Goal: Task Accomplishment & Management: Manage account settings

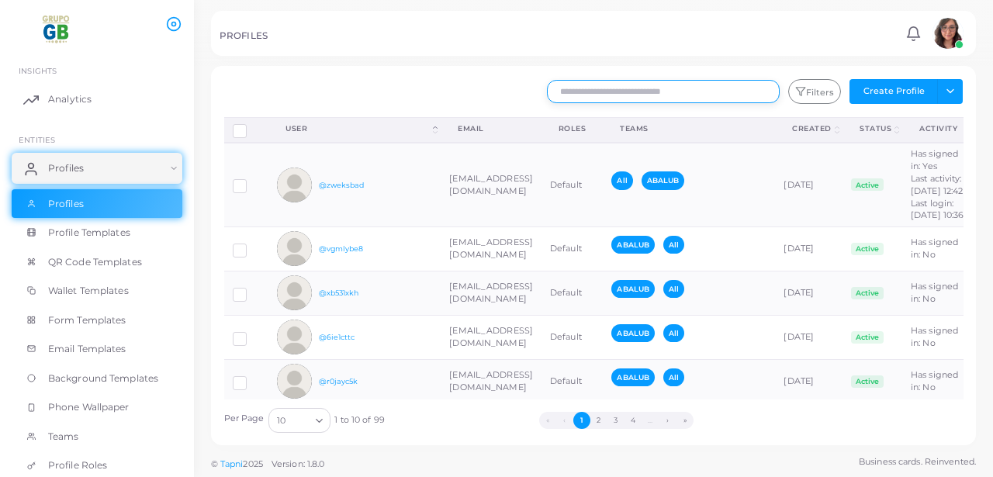
click at [658, 88] on input "text" at bounding box center [663, 91] width 233 height 23
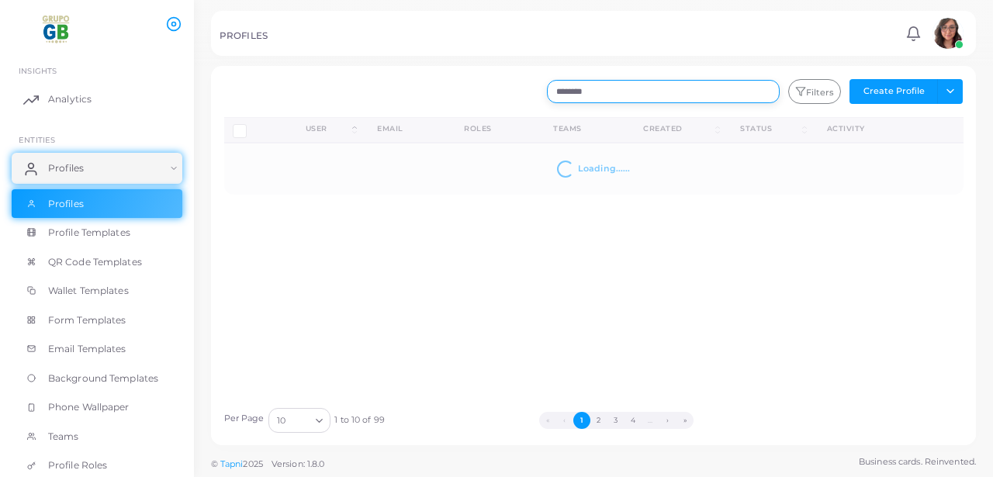
type input "********"
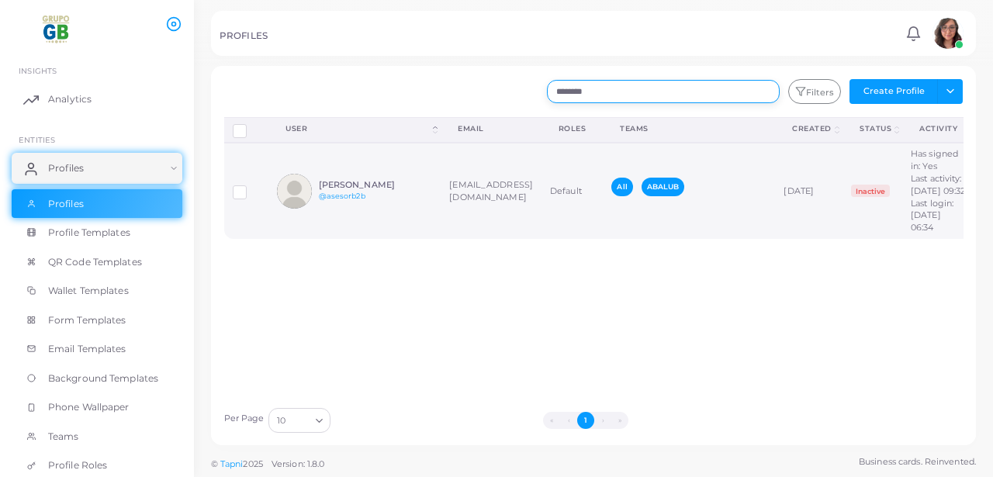
scroll to position [0, 97]
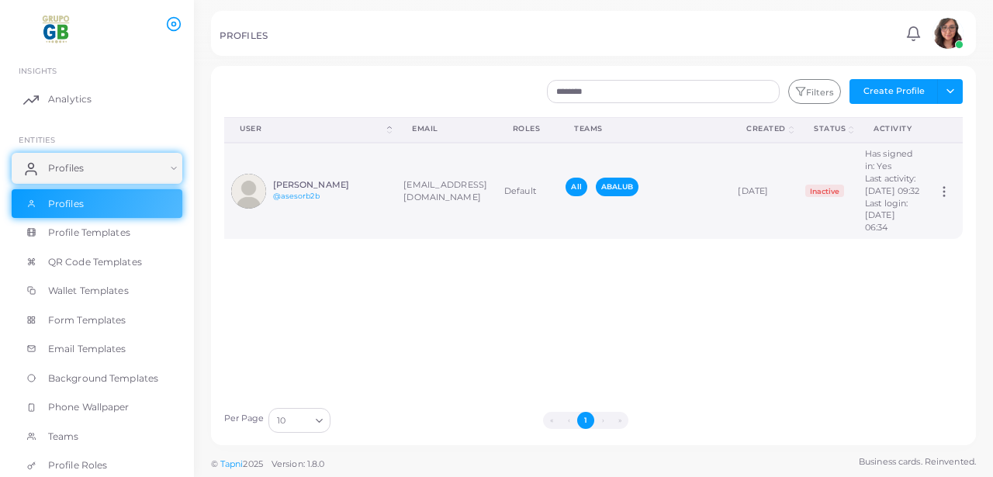
click at [948, 199] on icon at bounding box center [944, 192] width 14 height 14
click at [927, 225] on span "Assign Product" at bounding box center [925, 226] width 65 height 12
click at [943, 199] on icon at bounding box center [944, 192] width 14 height 14
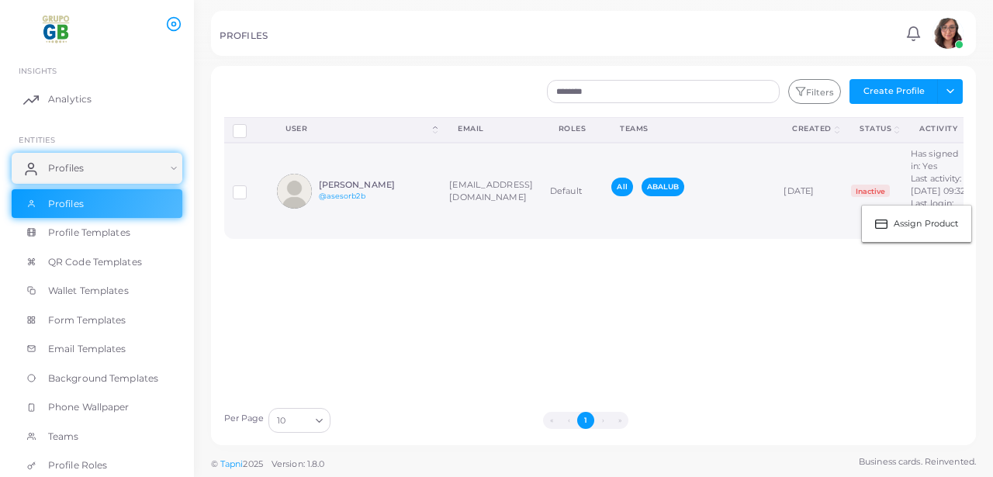
click at [251, 187] on label at bounding box center [251, 187] width 0 height 0
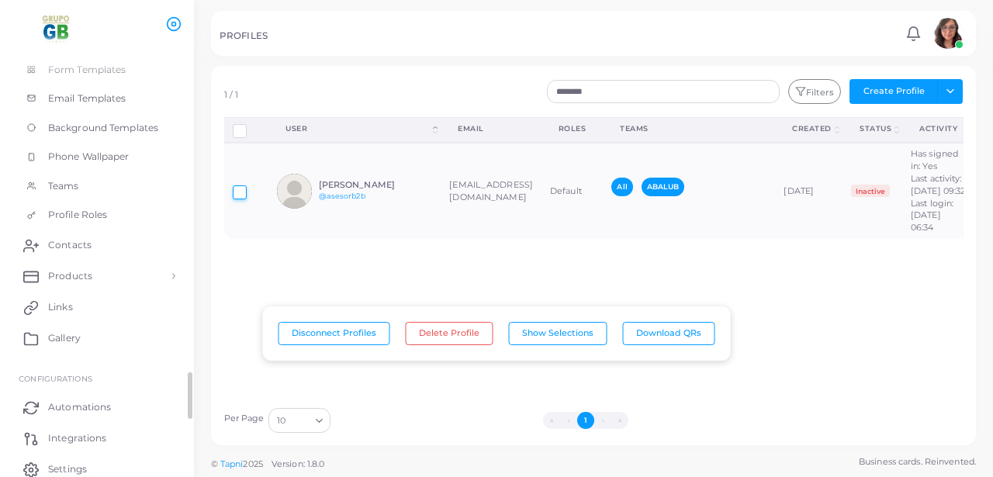
scroll to position [257, 0]
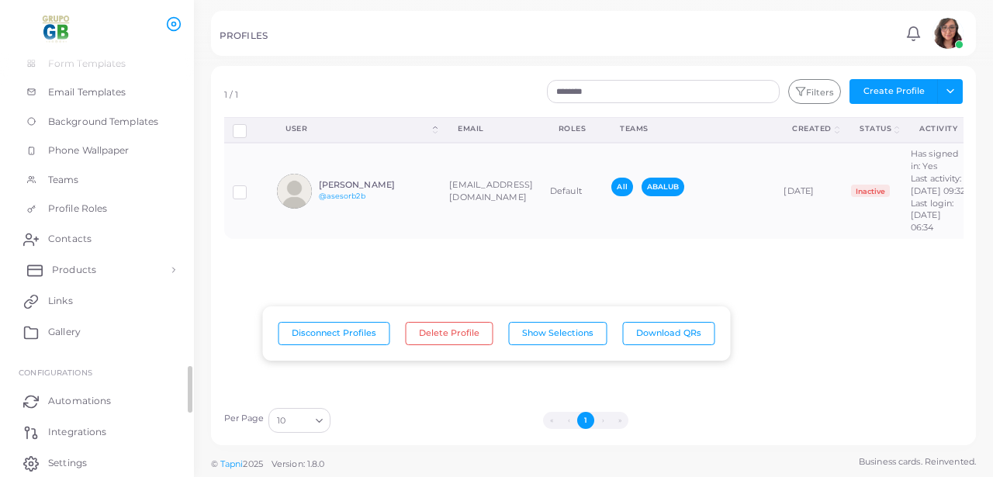
click at [86, 270] on span "Products" at bounding box center [74, 270] width 44 height 14
click at [64, 313] on link "Products" at bounding box center [97, 305] width 171 height 29
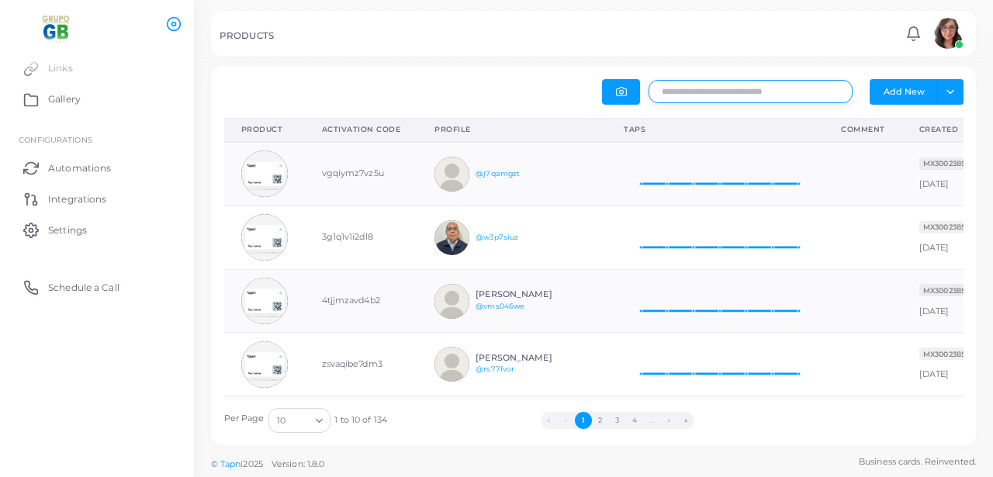
click at [695, 88] on input "text" at bounding box center [750, 91] width 204 height 23
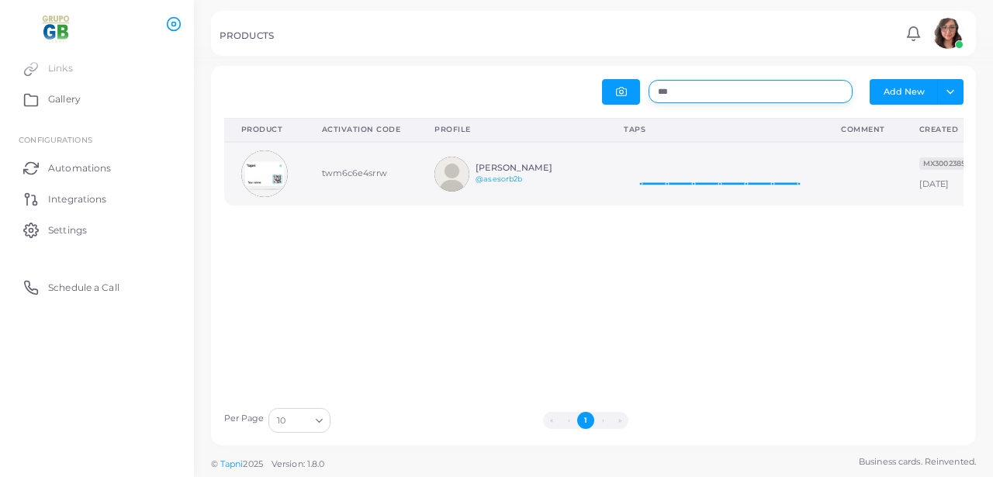
scroll to position [0, 188]
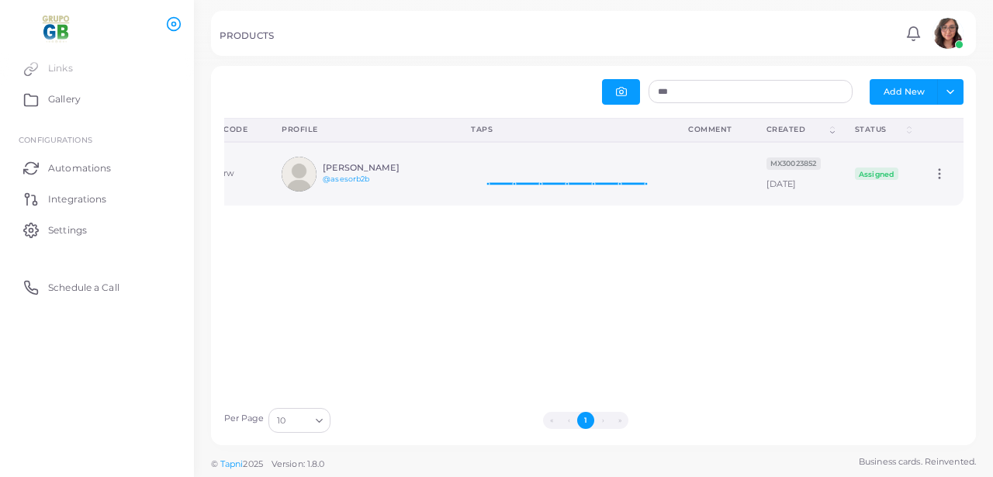
click at [935, 172] on icon at bounding box center [939, 174] width 14 height 14
click at [931, 187] on span "Edit" at bounding box center [929, 191] width 16 height 12
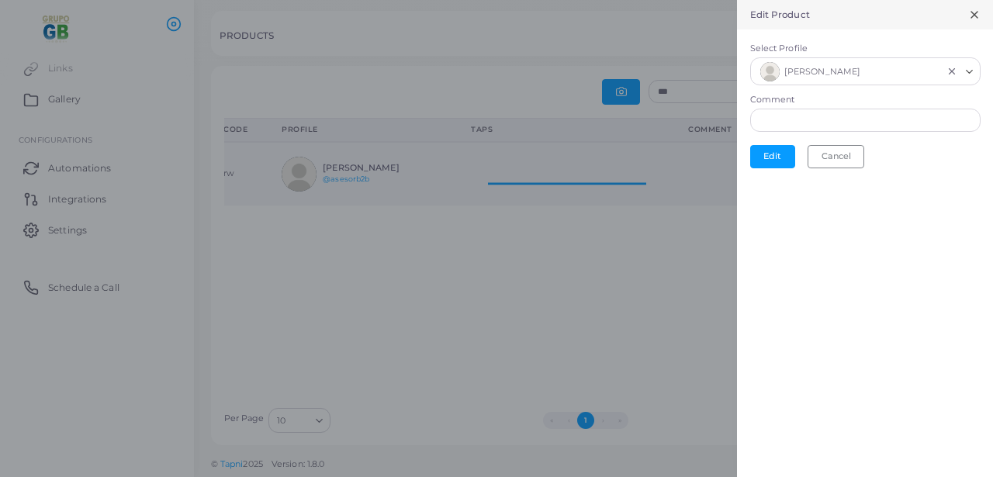
scroll to position [1, 1]
click at [765, 168] on form "Select Profile [PERSON_NAME] Loading... Comment Edit Cancel" at bounding box center [865, 104] width 256 height 151
click at [765, 159] on button "Edit" at bounding box center [772, 156] width 45 height 23
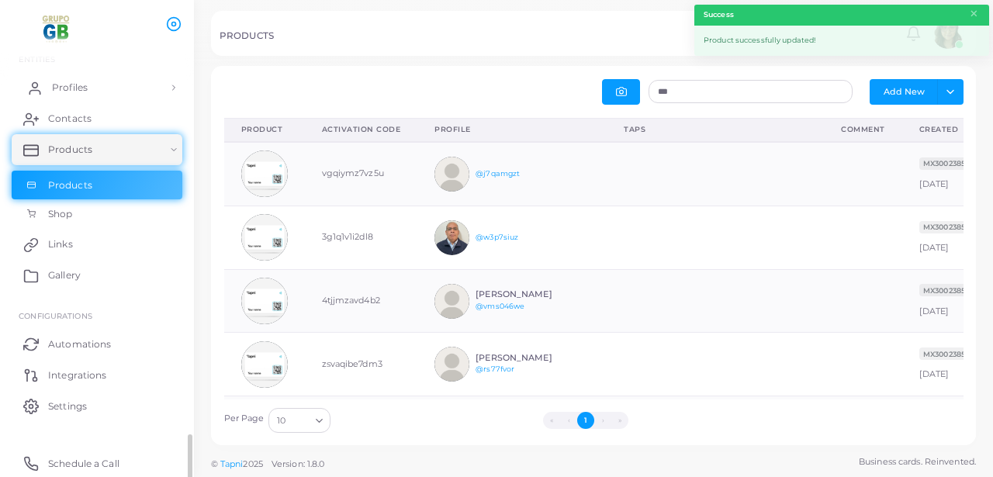
click at [78, 86] on span "Profiles" at bounding box center [70, 88] width 36 height 14
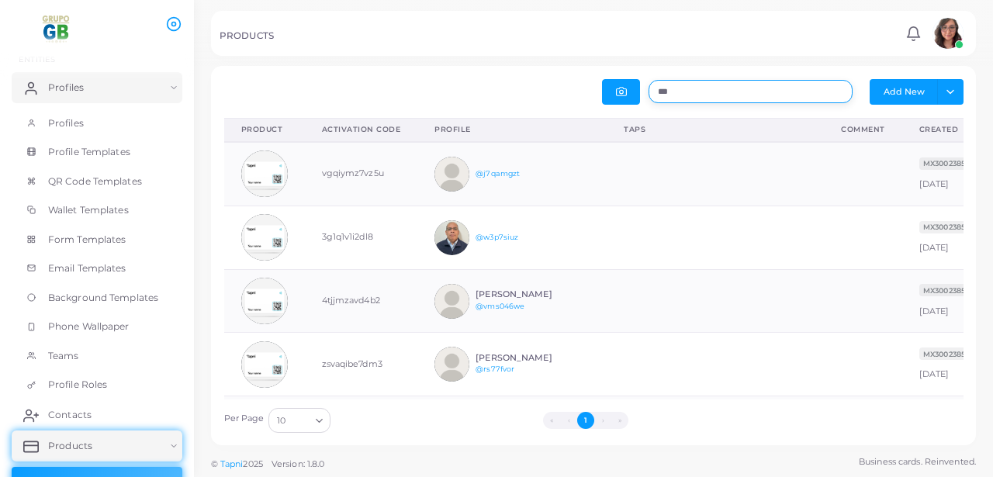
click at [675, 99] on input "***" at bounding box center [750, 91] width 204 height 23
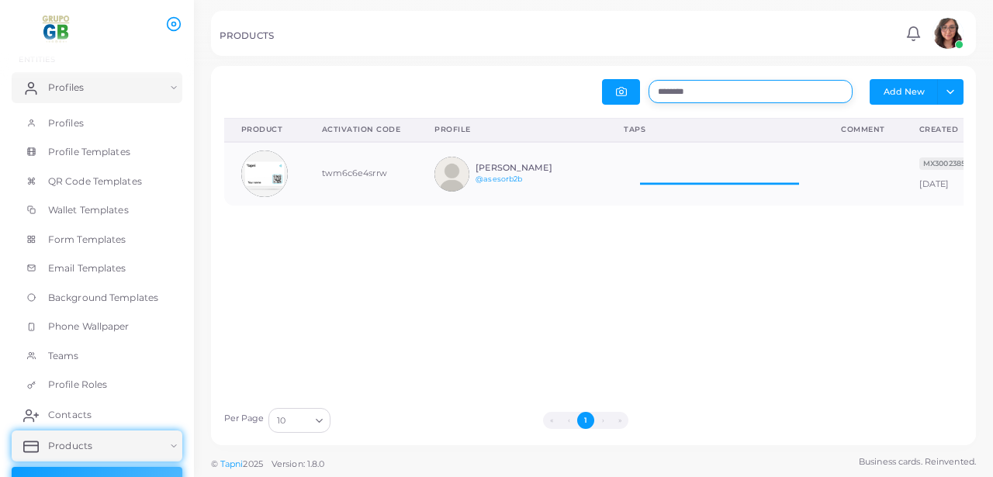
scroll to position [62, 217]
click at [260, 180] on img at bounding box center [264, 173] width 47 height 47
click at [319, 177] on td "twm6c6e4srrw" at bounding box center [361, 174] width 113 height 64
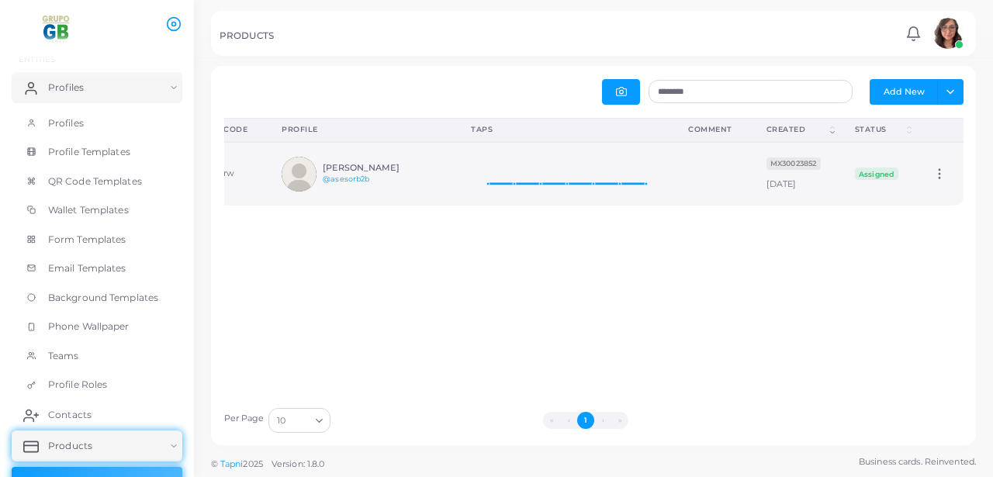
click at [796, 178] on td "MX30023852 [DATE]" at bounding box center [793, 174] width 88 height 64
click at [829, 130] on th "Created (Click to sort Ascending)" at bounding box center [793, 130] width 88 height 24
click at [904, 93] on button "Add New" at bounding box center [903, 91] width 68 height 25
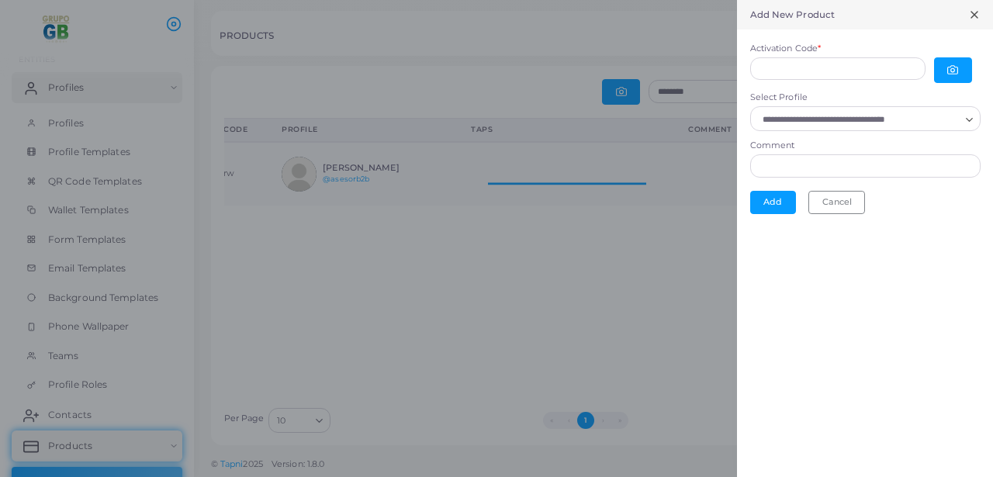
scroll to position [1, 1]
click at [970, 16] on icon at bounding box center [974, 15] width 12 height 12
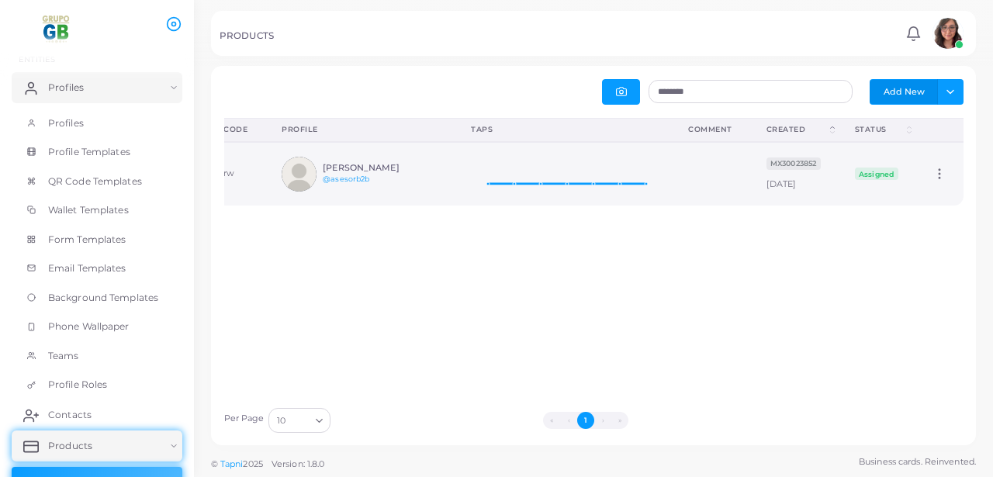
scroll to position [0, 0]
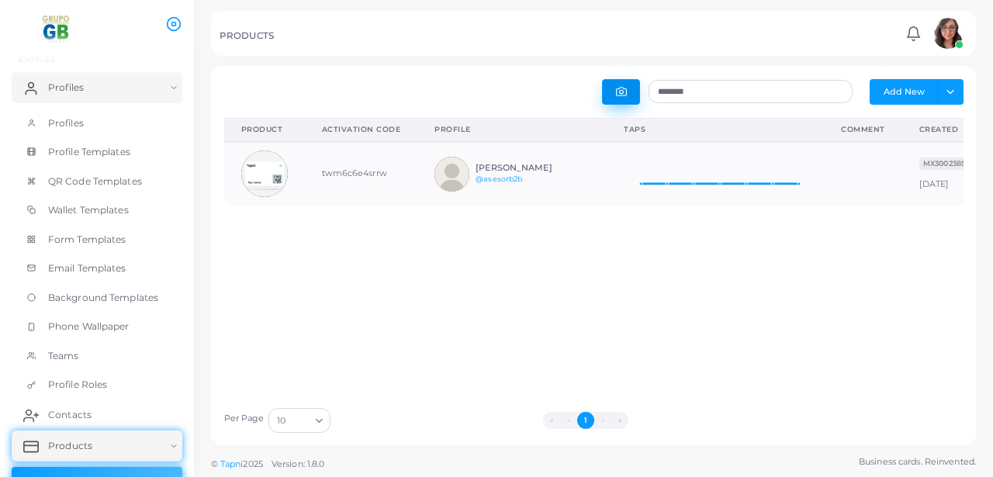
click at [613, 94] on button "button" at bounding box center [621, 92] width 38 height 26
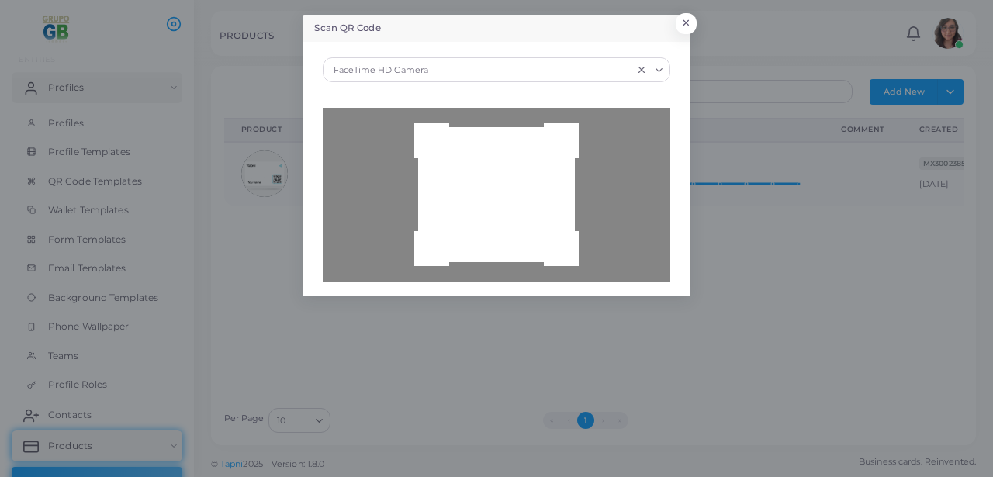
type input "**********"
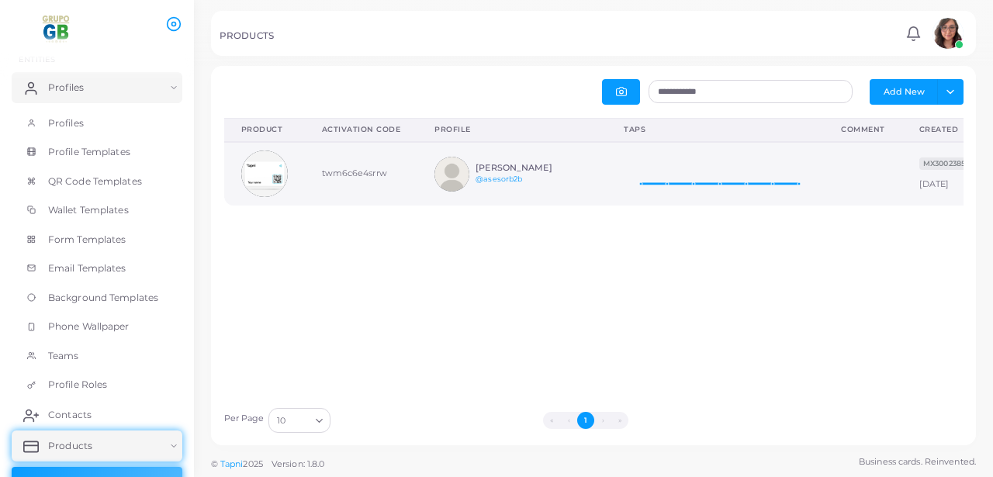
click at [520, 167] on h6 "[PERSON_NAME]" at bounding box center [532, 168] width 114 height 10
click at [497, 164] on h6 "[PERSON_NAME]" at bounding box center [532, 168] width 114 height 10
click at [461, 171] on img at bounding box center [451, 174] width 35 height 35
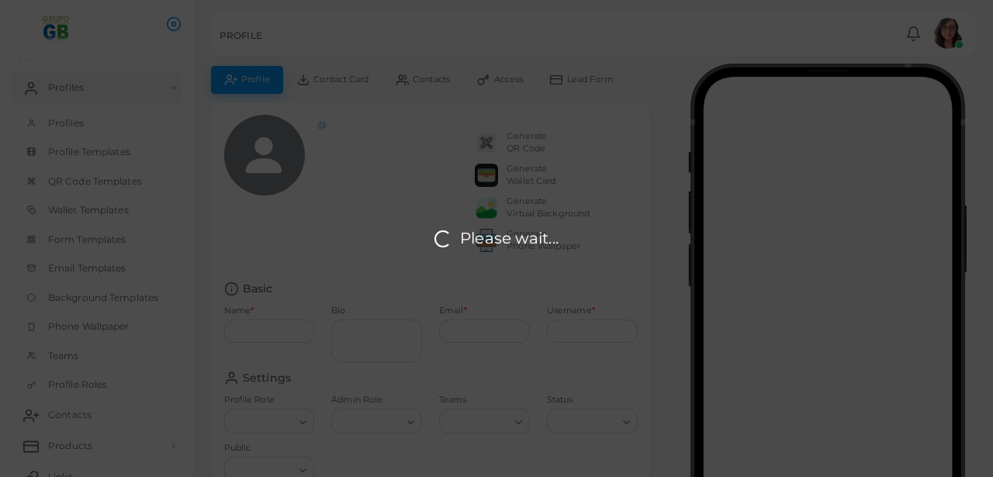
type input "**********"
type textarea "**********"
type input "**********"
type input "*********"
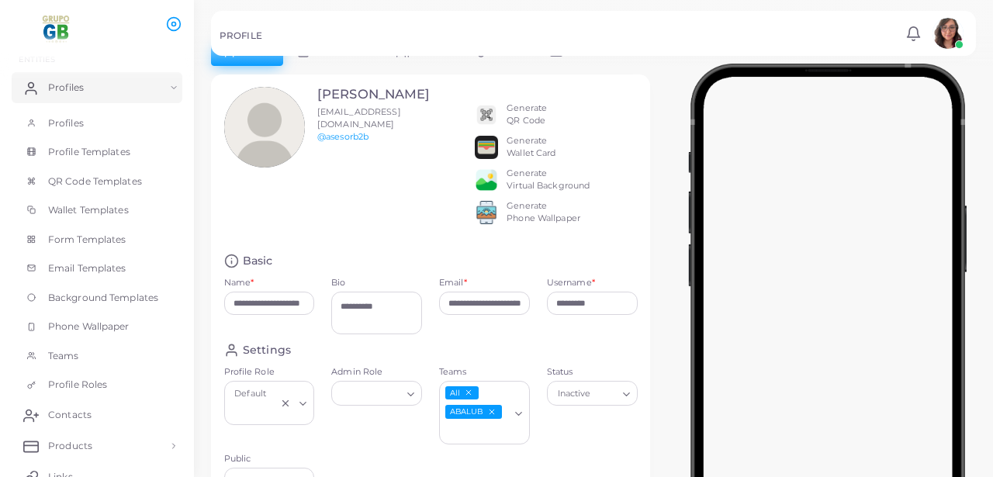
scroll to position [60, 0]
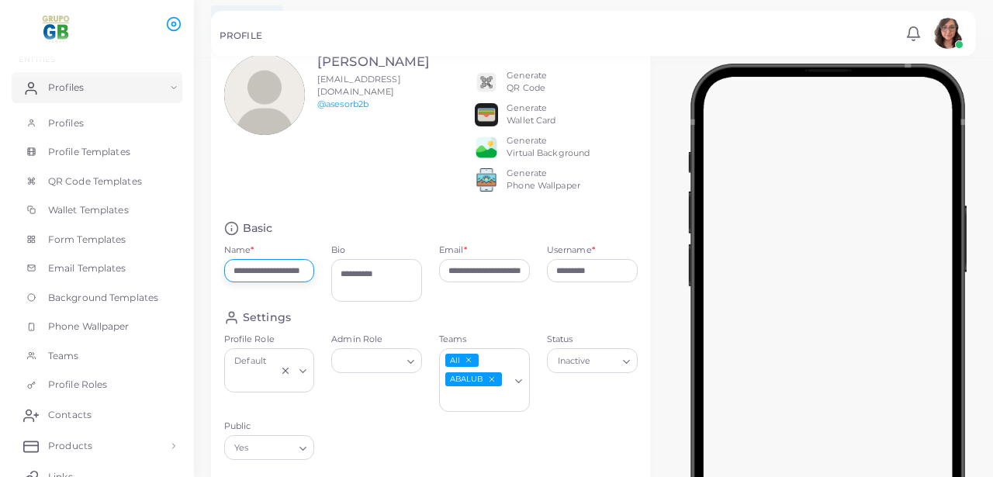
click at [272, 282] on input "**********" at bounding box center [269, 270] width 91 height 23
drag, startPoint x: 274, startPoint y: 282, endPoint x: 360, endPoint y: 294, distance: 86.9
click at [359, 294] on div "**********" at bounding box center [431, 265] width 430 height 89
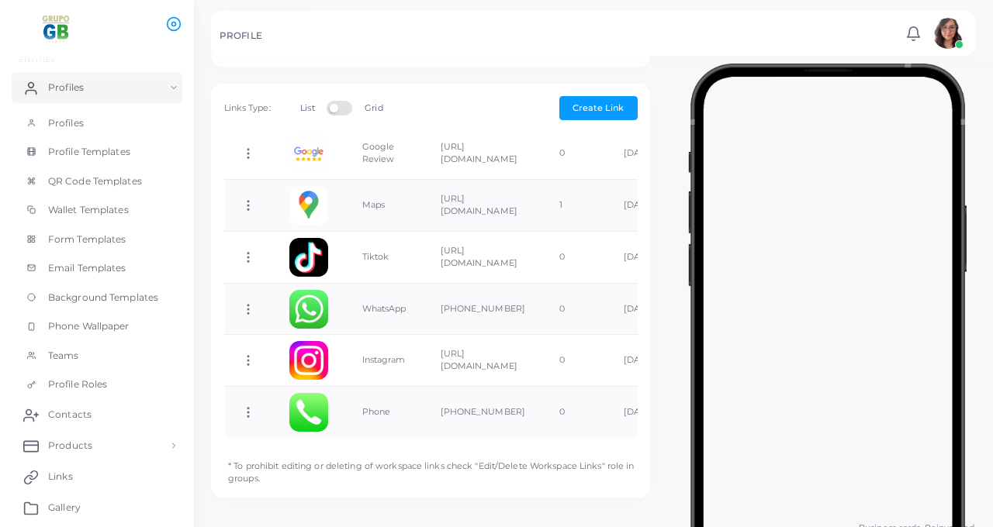
scroll to position [541, 0]
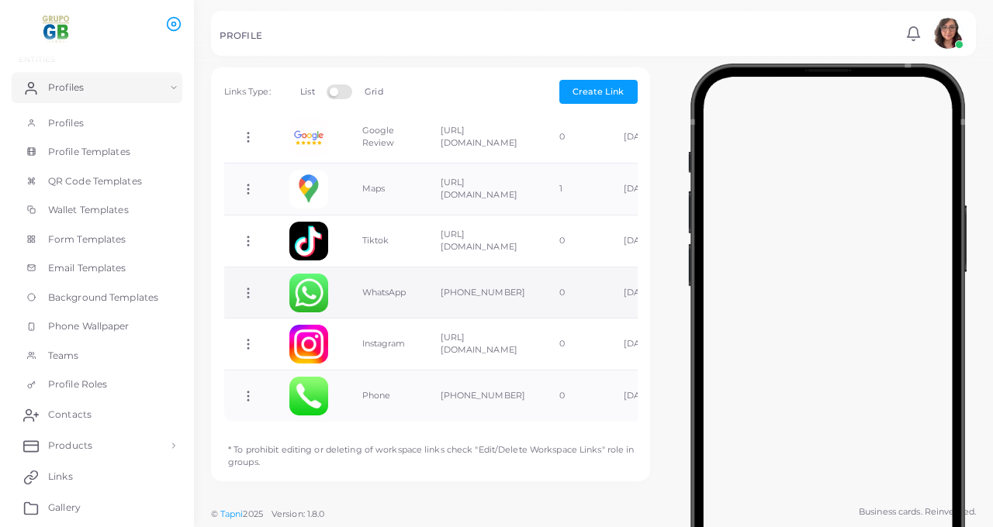
click at [244, 295] on icon at bounding box center [248, 293] width 14 height 14
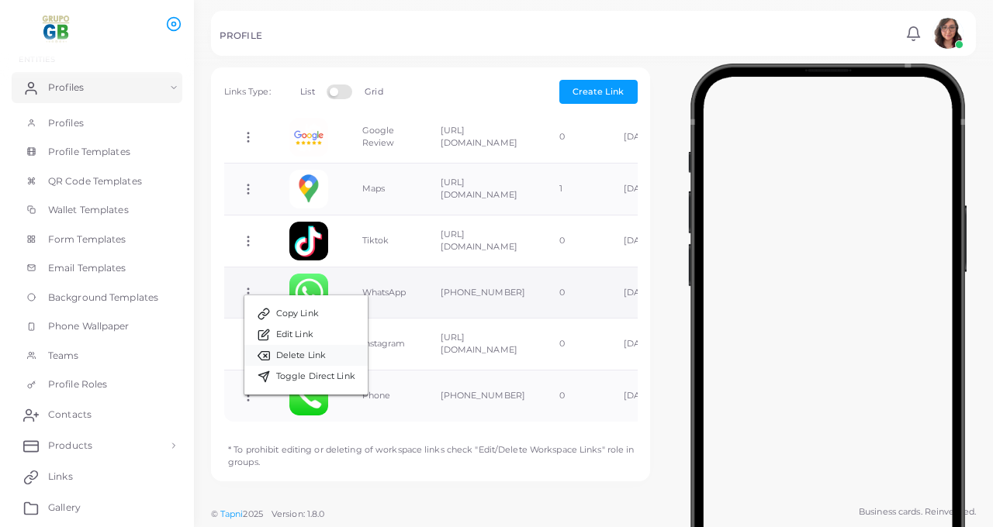
click at [314, 357] on span "Delete Link" at bounding box center [301, 356] width 50 height 12
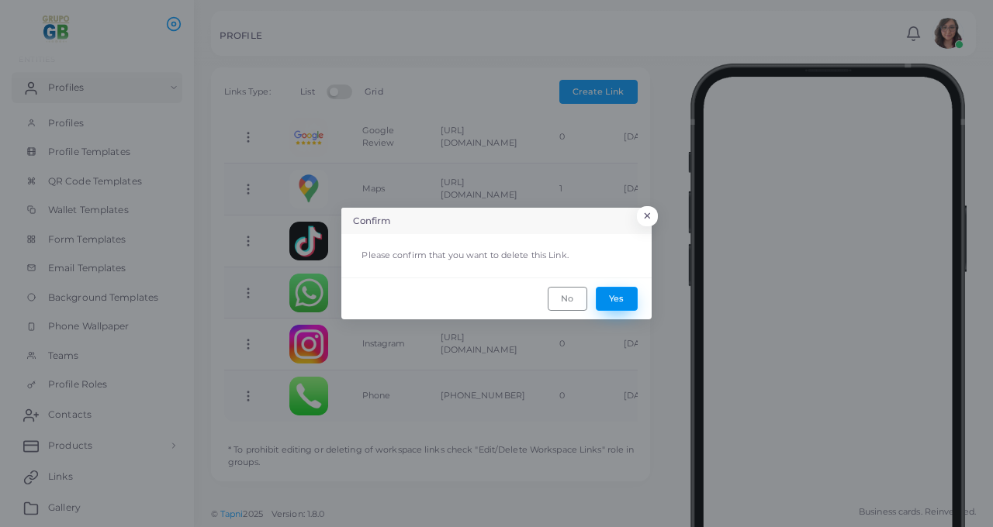
click at [631, 303] on button "Yes" at bounding box center [617, 298] width 42 height 23
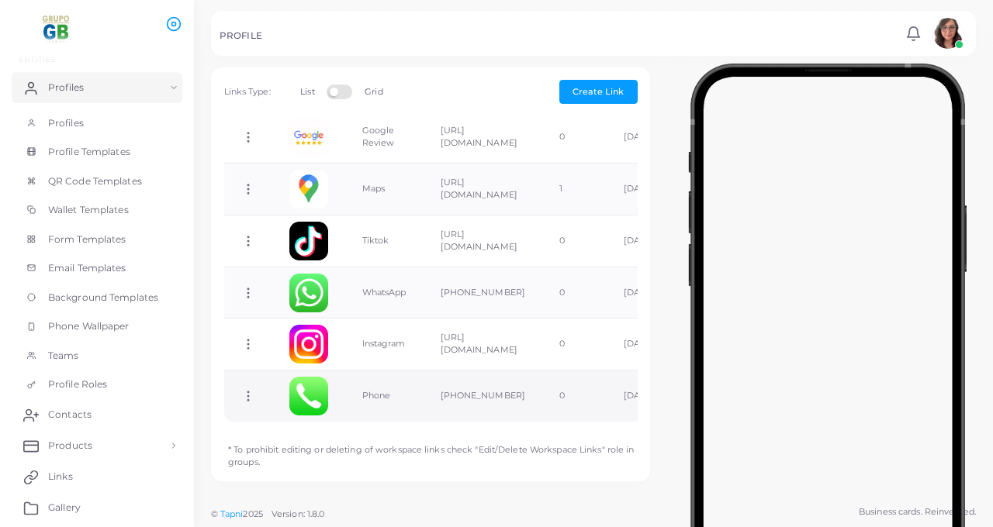
click at [244, 395] on icon at bounding box center [248, 396] width 14 height 14
click at [295, 458] on span "Delete Link" at bounding box center [302, 457] width 50 height 12
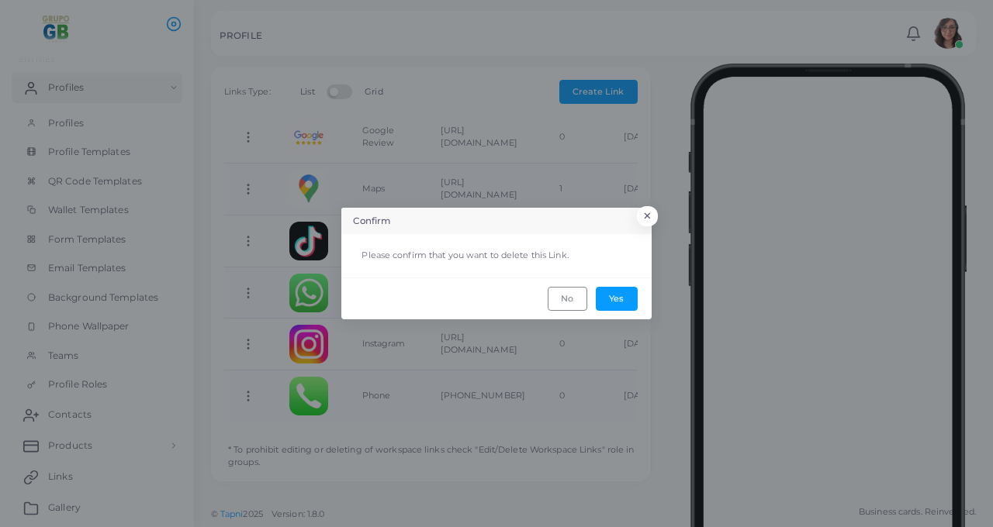
scroll to position [0, 0]
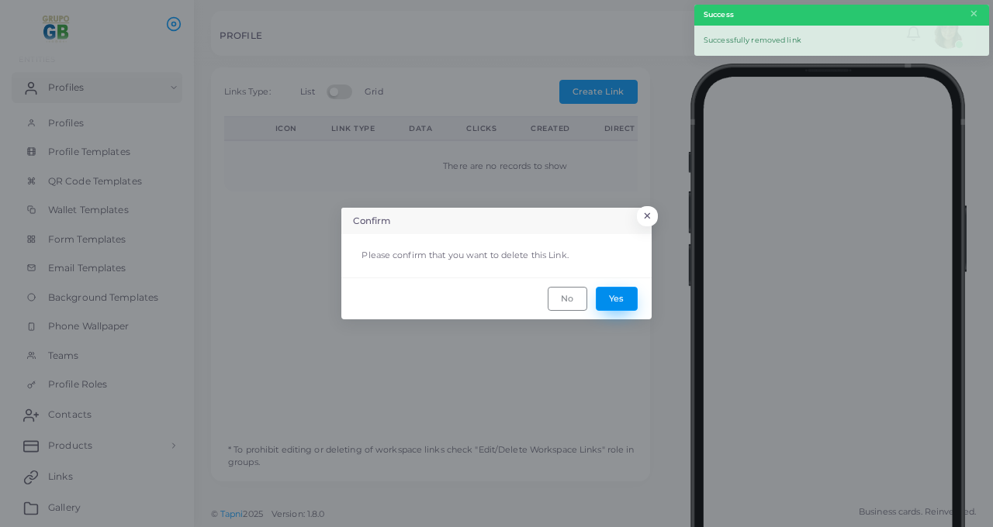
click at [617, 300] on button "Yes" at bounding box center [617, 298] width 42 height 23
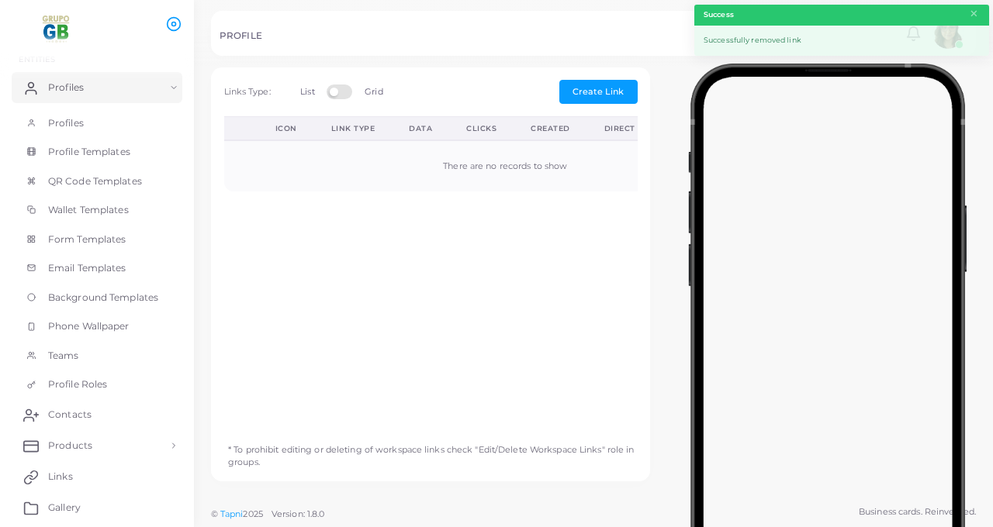
type input "**********"
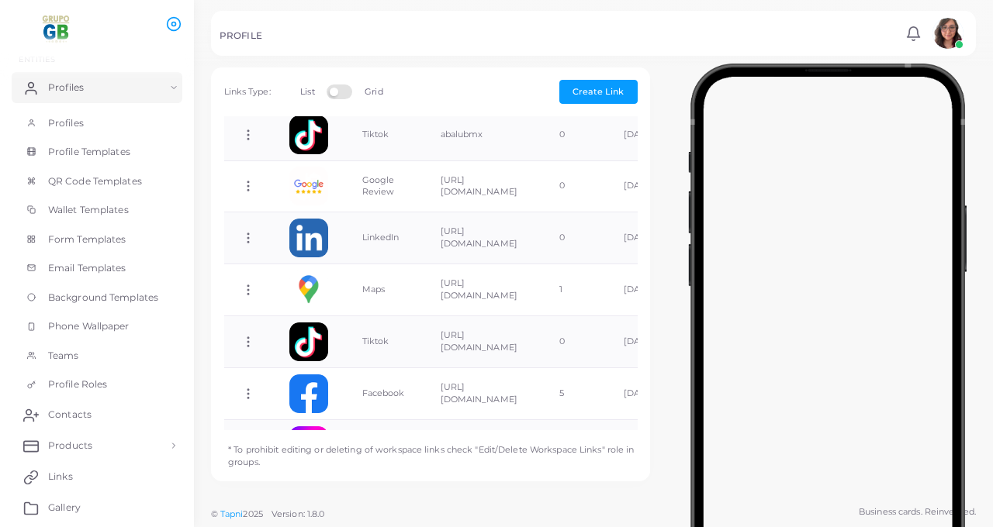
scroll to position [454, 0]
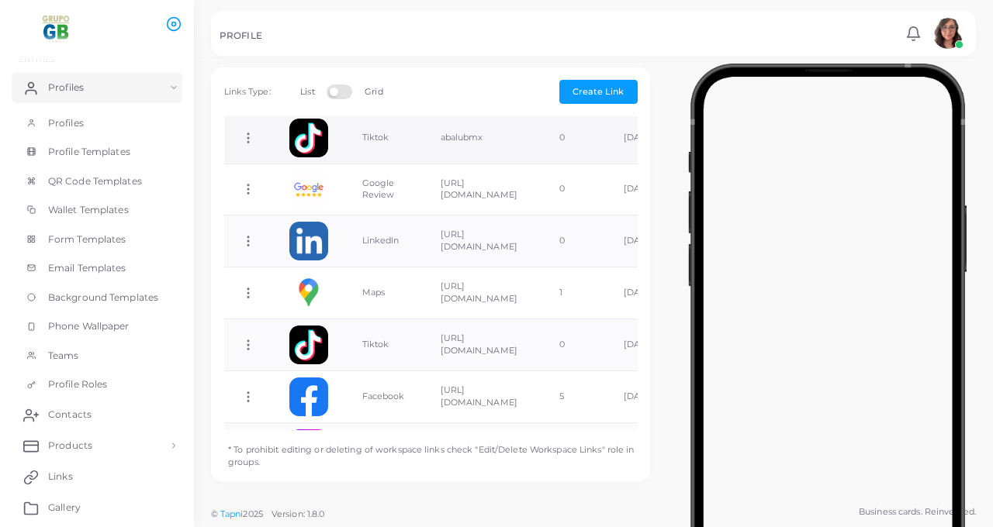
click at [248, 138] on icon at bounding box center [248, 138] width 14 height 14
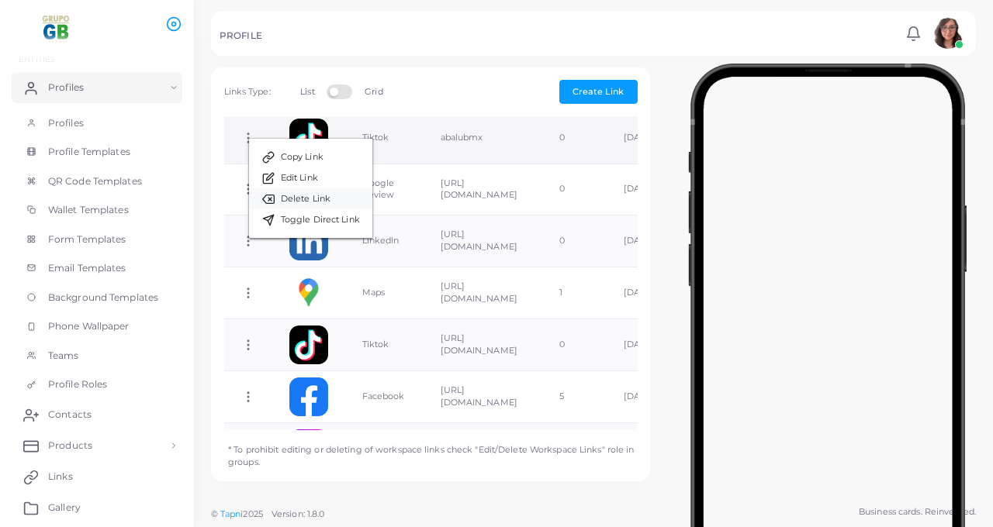
click at [293, 205] on link "Delete Link" at bounding box center [310, 198] width 123 height 21
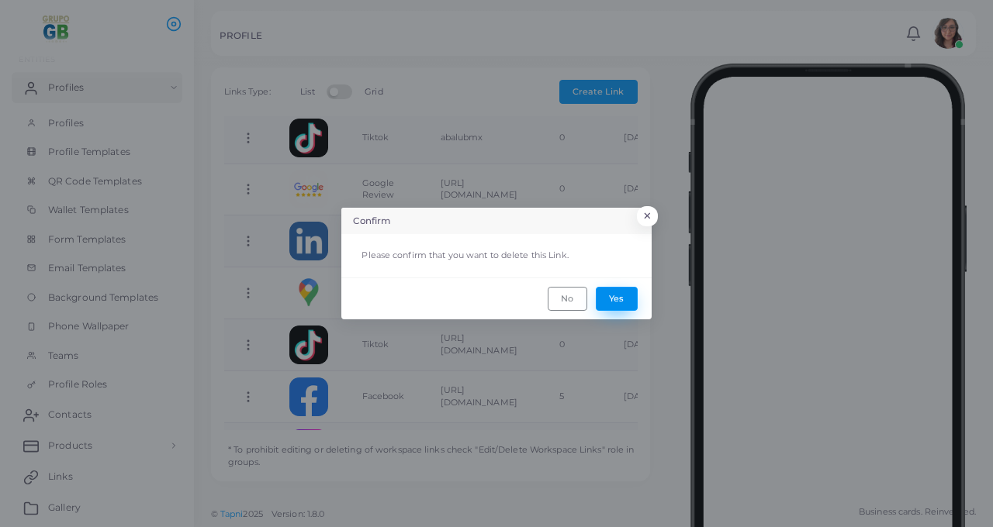
click at [620, 293] on button "Yes" at bounding box center [617, 298] width 42 height 23
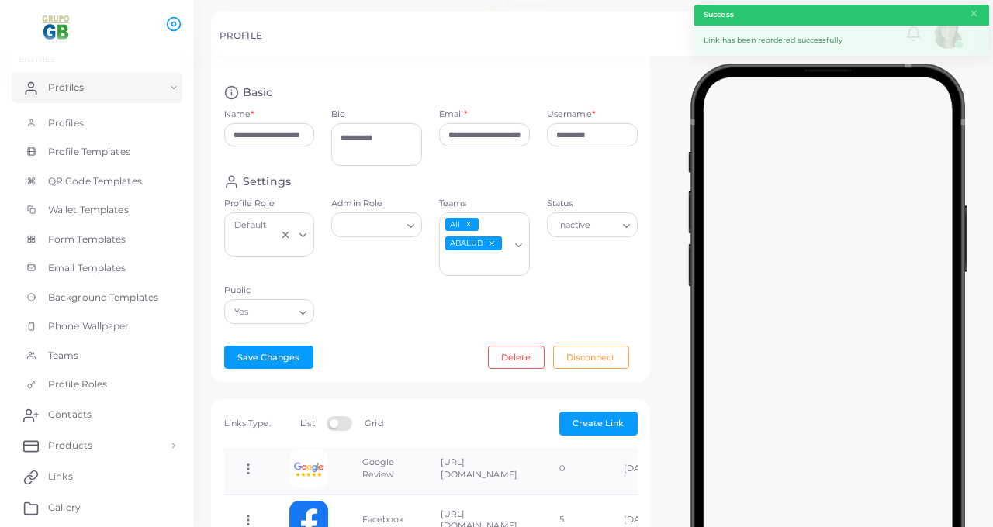
scroll to position [195, 0]
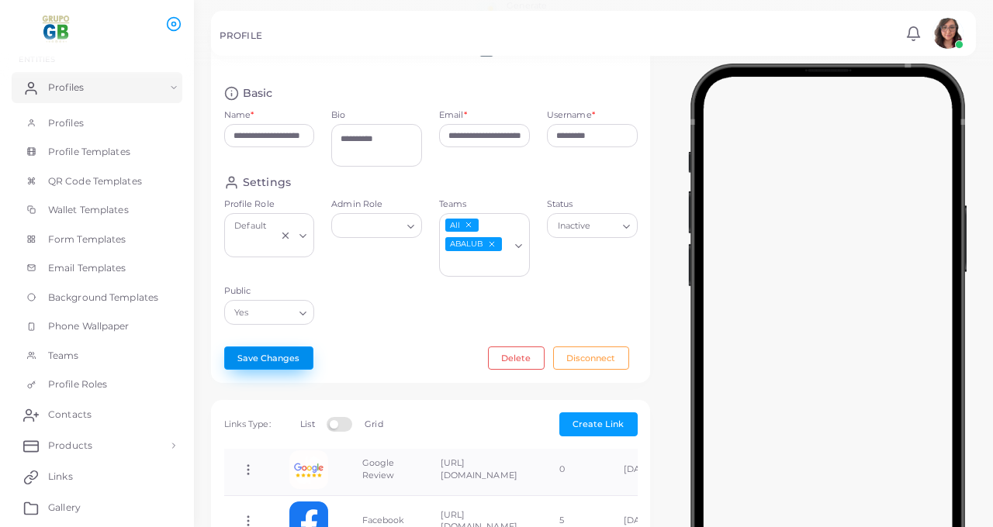
click at [250, 370] on button "Save Changes" at bounding box center [268, 358] width 89 height 23
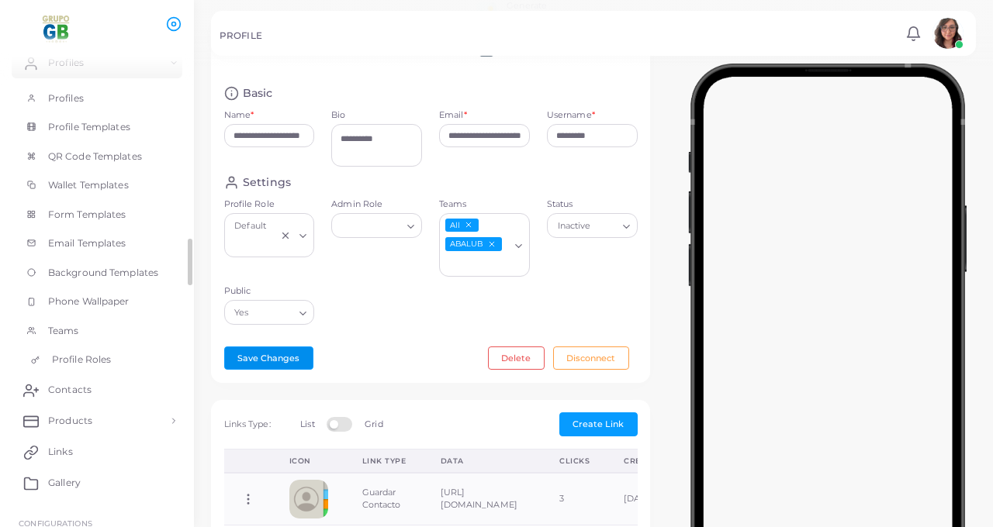
scroll to position [119, 0]
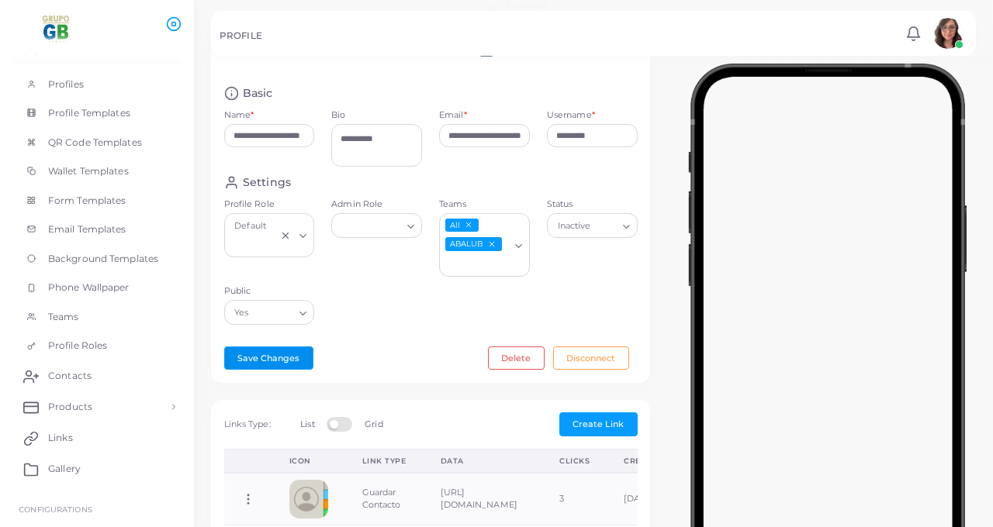
click at [491, 247] on line "Deselect ABALUB" at bounding box center [491, 244] width 5 height 5
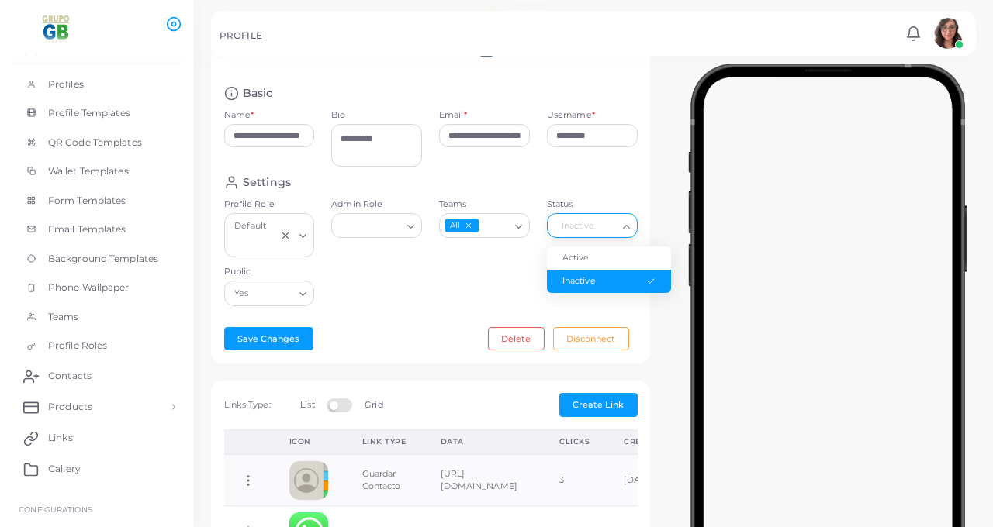
click at [592, 233] on div "Inactive" at bounding box center [585, 225] width 66 height 20
click at [582, 270] on li "Active" at bounding box center [609, 258] width 124 height 23
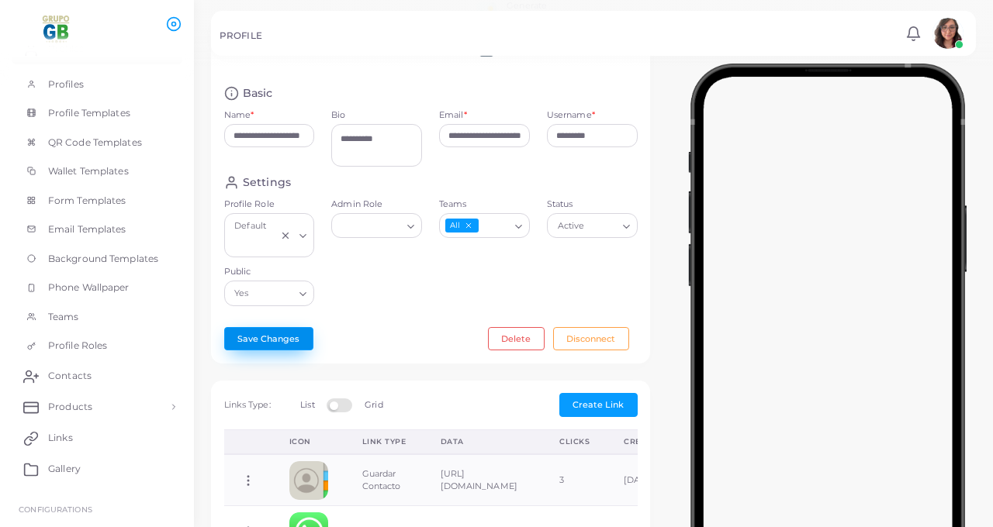
click at [274, 351] on button "Save Changes" at bounding box center [268, 338] width 89 height 23
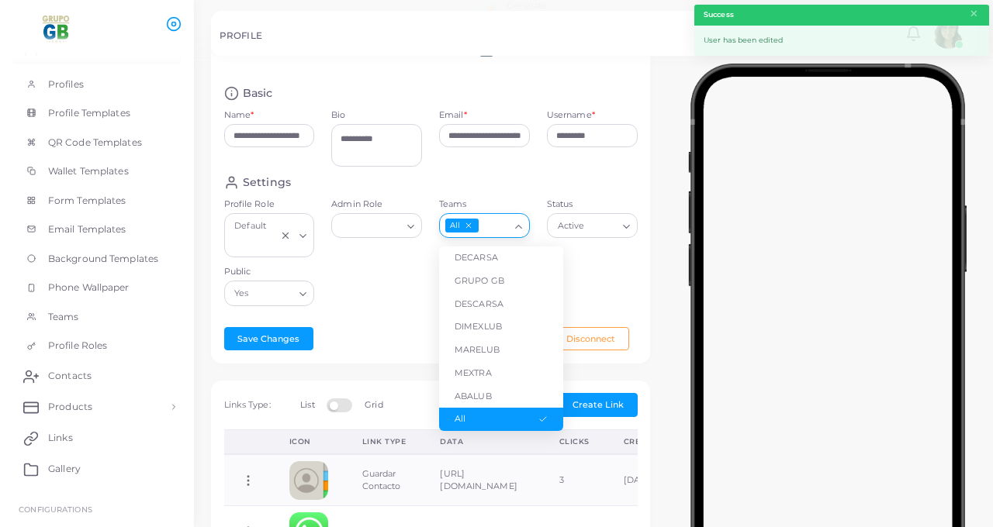
click at [516, 233] on icon "Search for option" at bounding box center [519, 227] width 12 height 12
click at [475, 409] on li "ABALUB" at bounding box center [501, 396] width 124 height 23
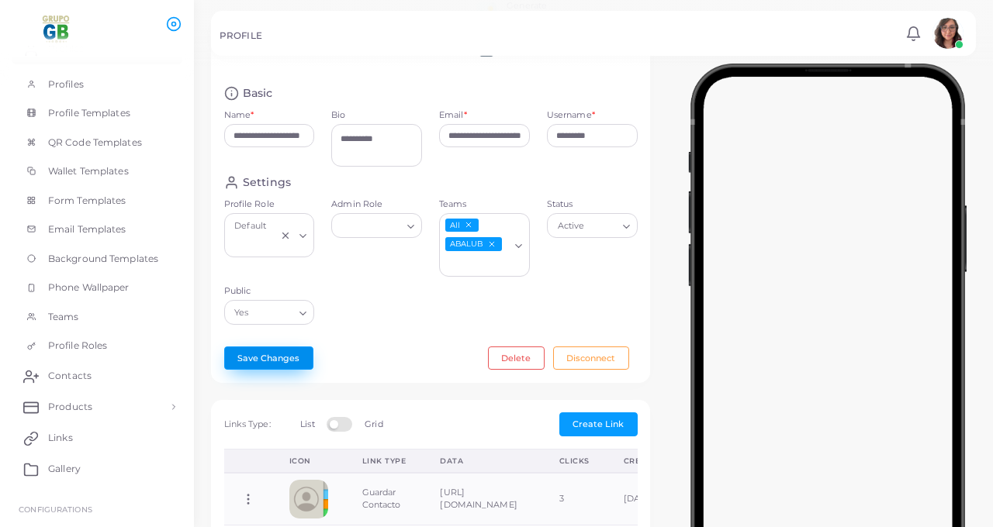
click at [266, 370] on button "Save Changes" at bounding box center [268, 358] width 89 height 23
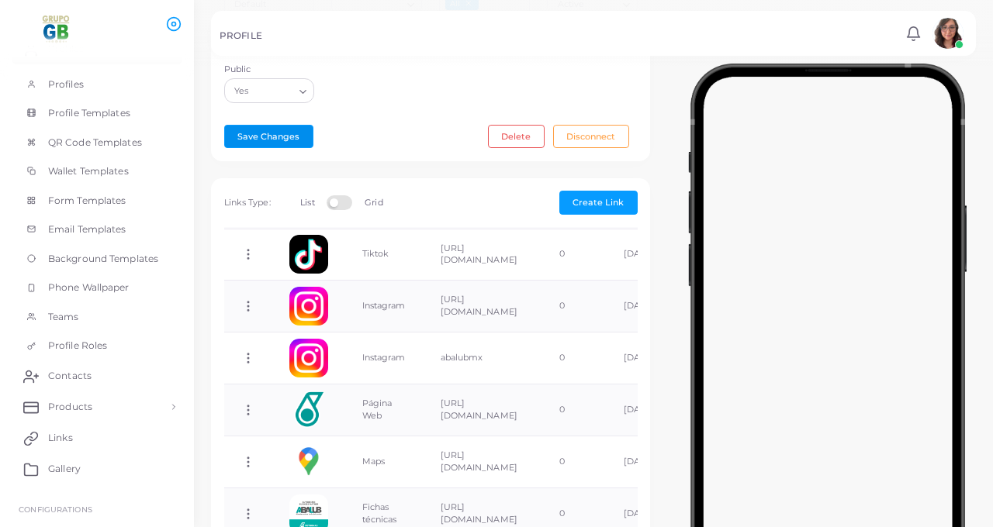
scroll to position [261, 0]
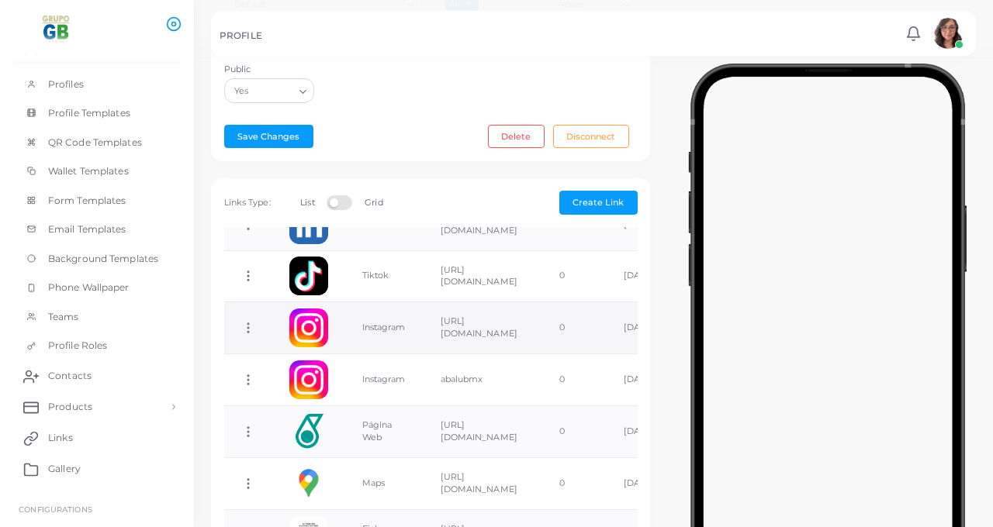
click at [250, 335] on icon at bounding box center [248, 328] width 14 height 14
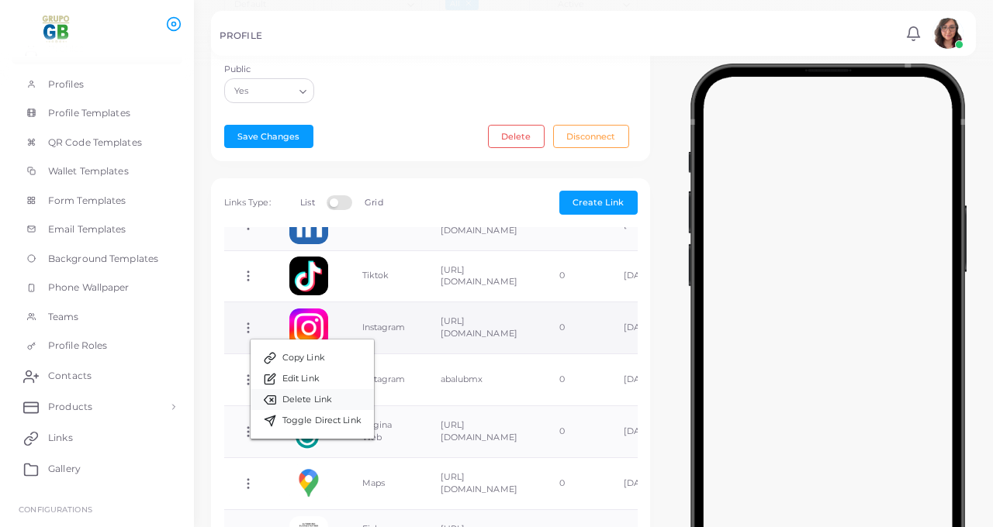
click at [298, 402] on span "Delete Link" at bounding box center [307, 400] width 50 height 12
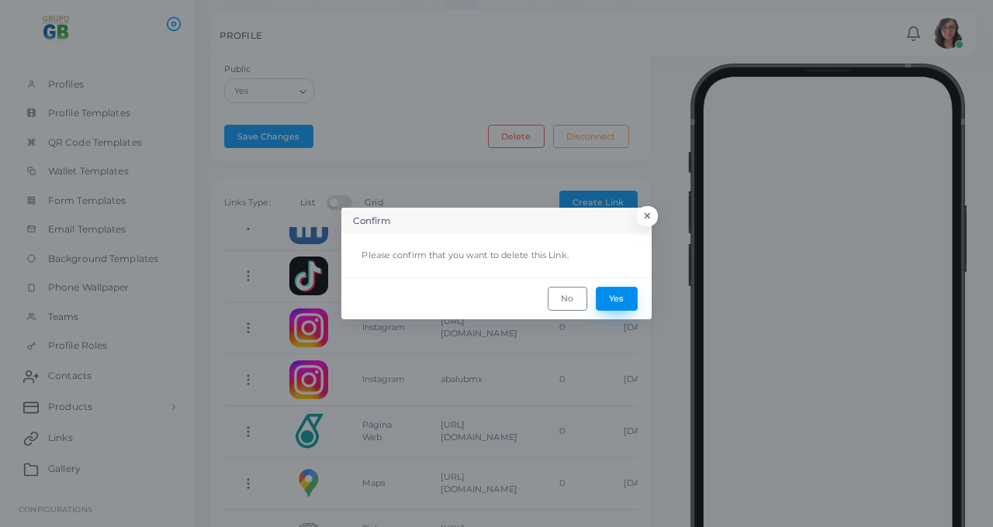
click at [623, 304] on button "Yes" at bounding box center [617, 298] width 42 height 23
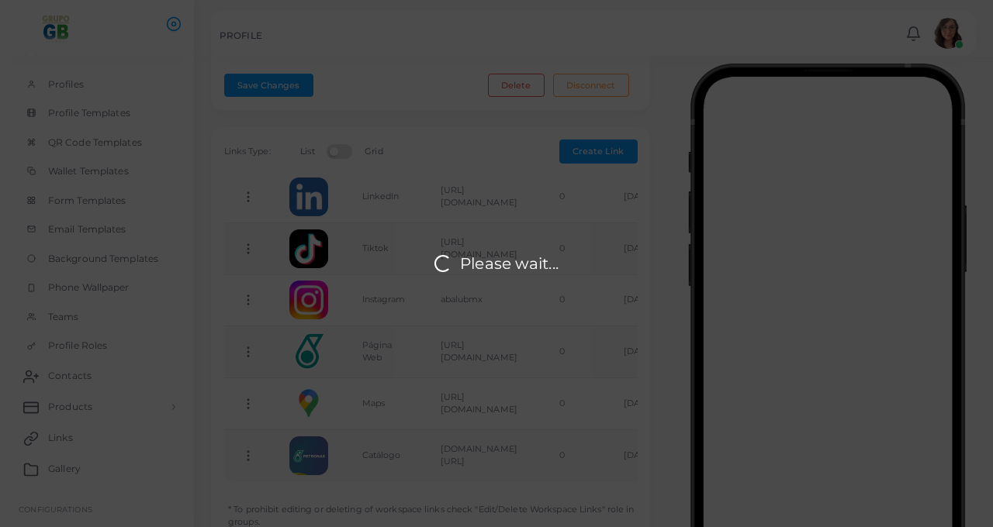
scroll to position [60, 0]
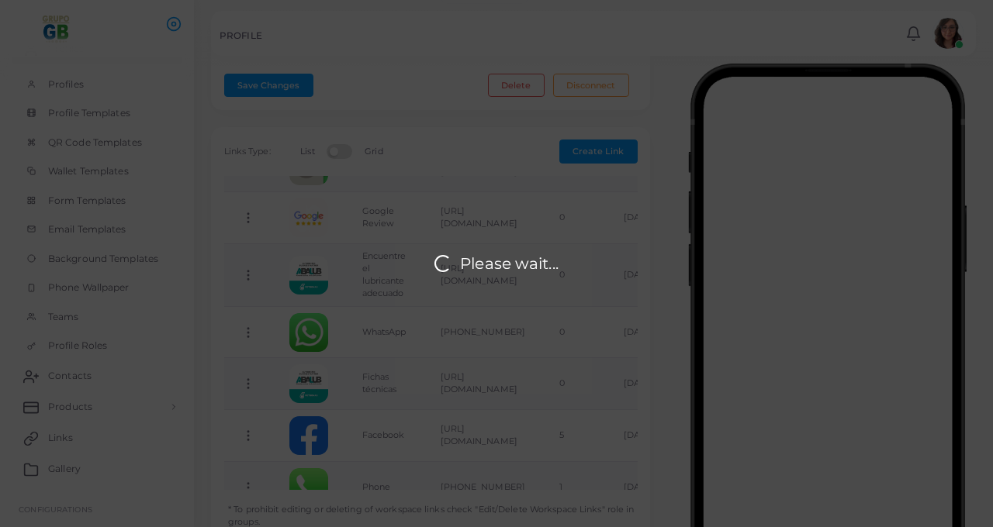
drag, startPoint x: 250, startPoint y: 463, endPoint x: 250, endPoint y: 354, distance: 109.3
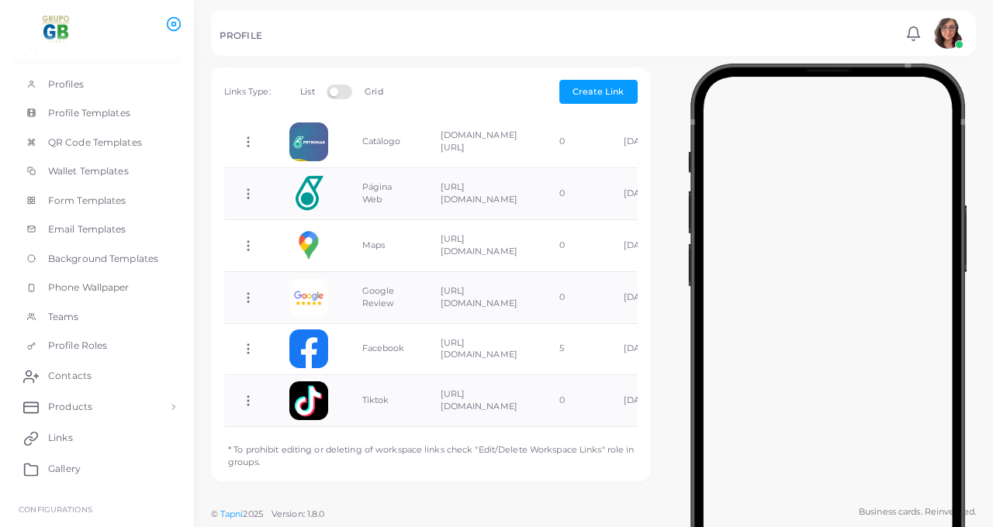
scroll to position [86, 0]
